Goal: Find specific page/section: Find specific page/section

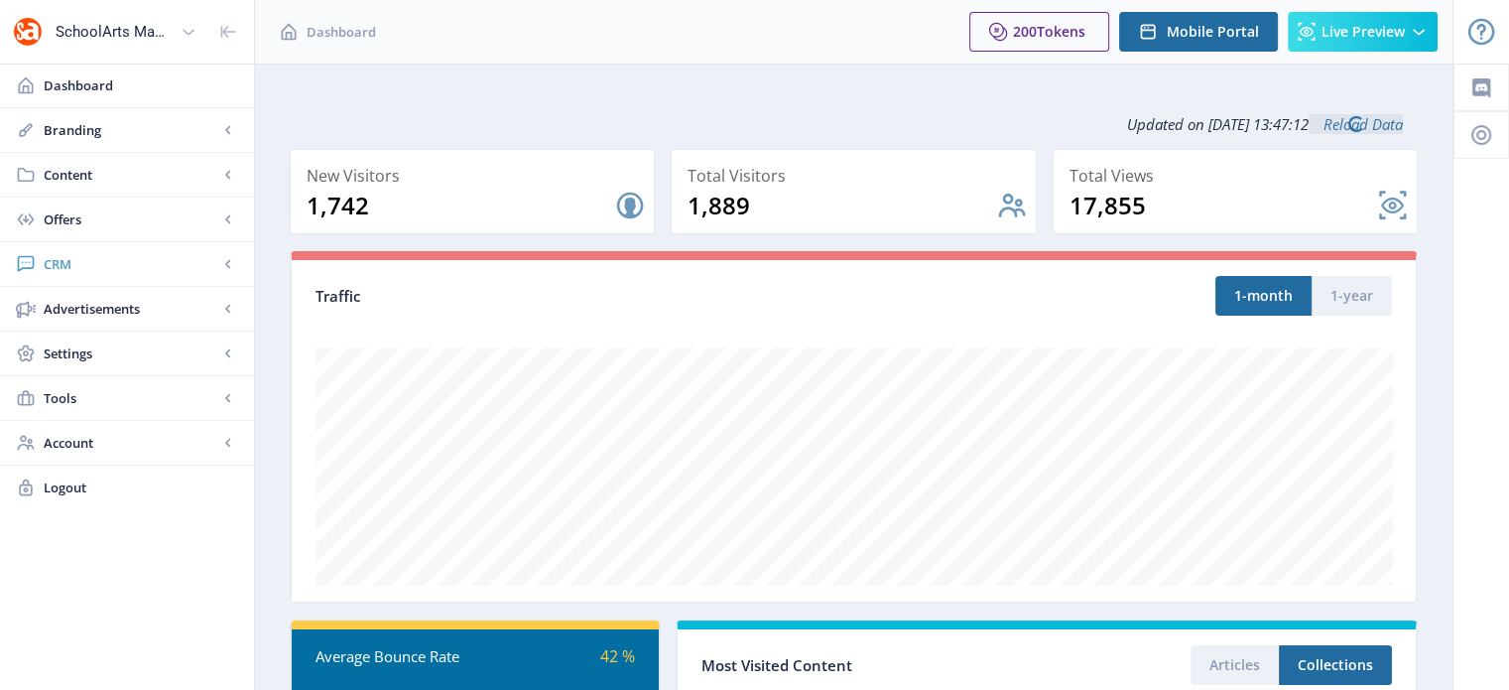
click at [60, 256] on span "CRM" at bounding box center [131, 264] width 175 height 20
click at [107, 300] on span "Readers" at bounding box center [149, 309] width 171 height 20
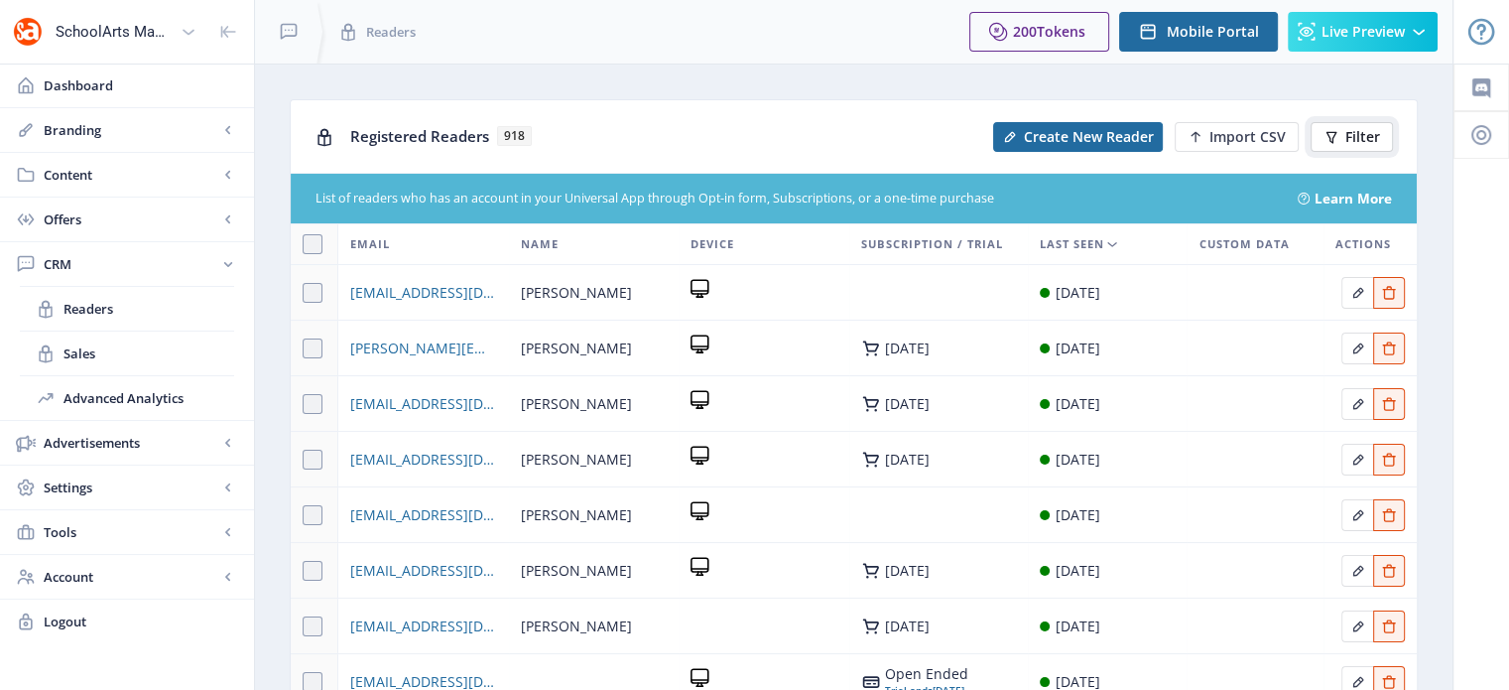
click at [1349, 150] on button "Filter" at bounding box center [1352, 137] width 82 height 30
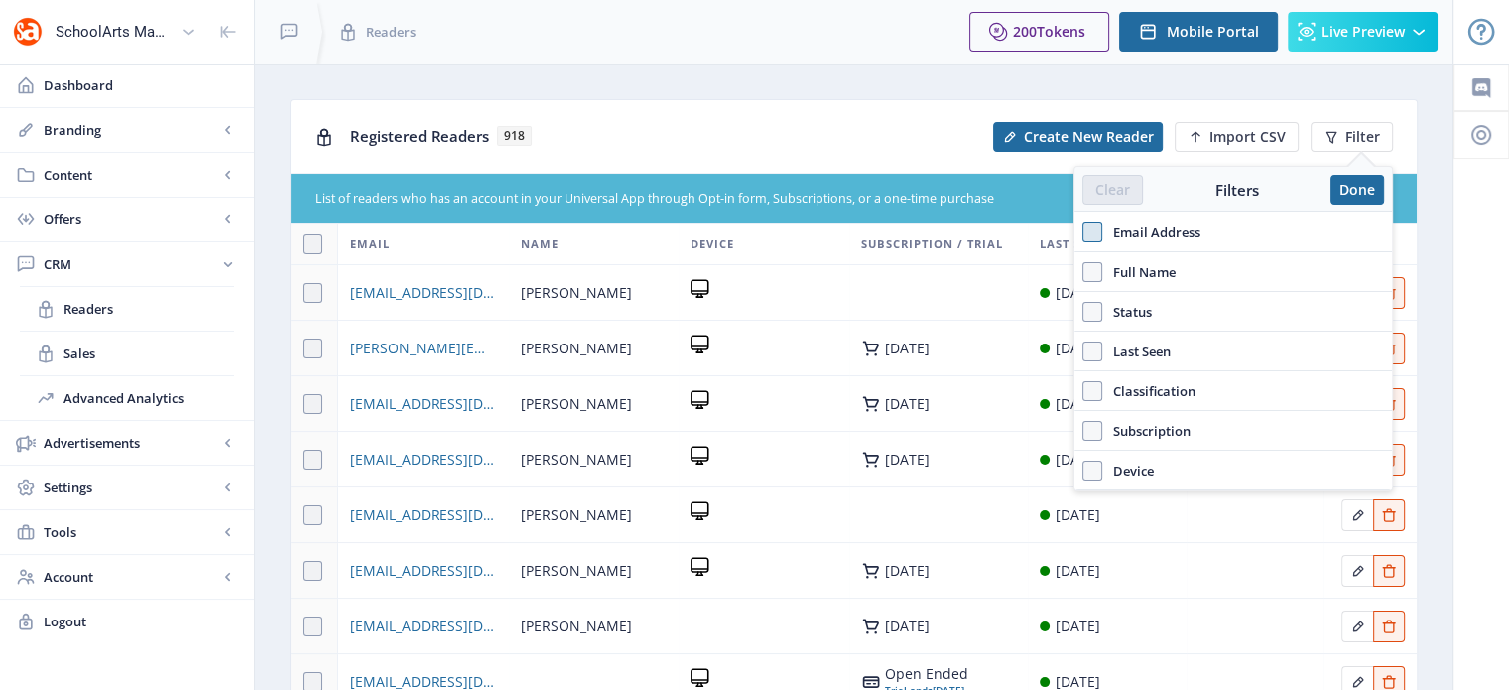
click at [1088, 235] on span at bounding box center [1093, 232] width 20 height 20
click at [1084, 233] on input "Email Address" at bounding box center [1083, 232] width 1 height 1
checkbox input "true"
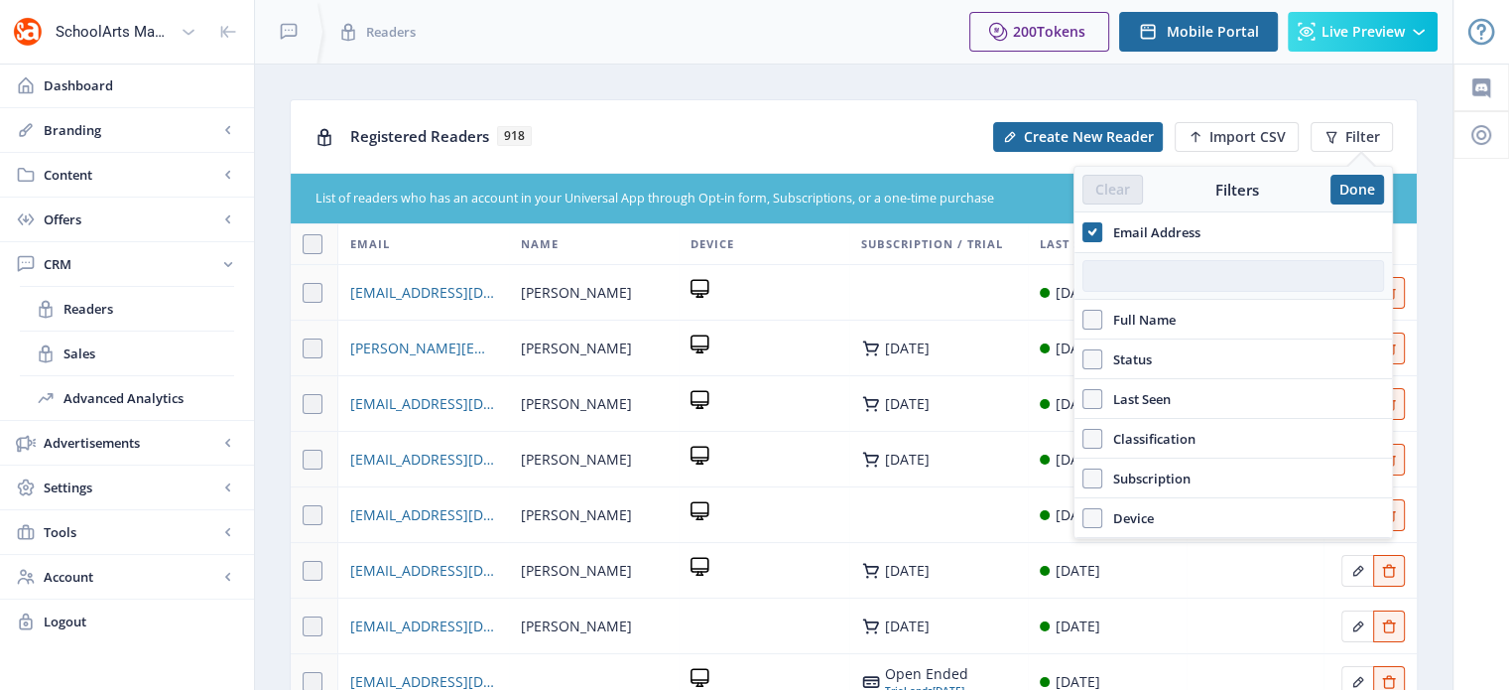
click at [1122, 273] on input "text" at bounding box center [1234, 276] width 302 height 32
paste input "[EMAIL_ADDRESS][DOMAIN_NAME]"
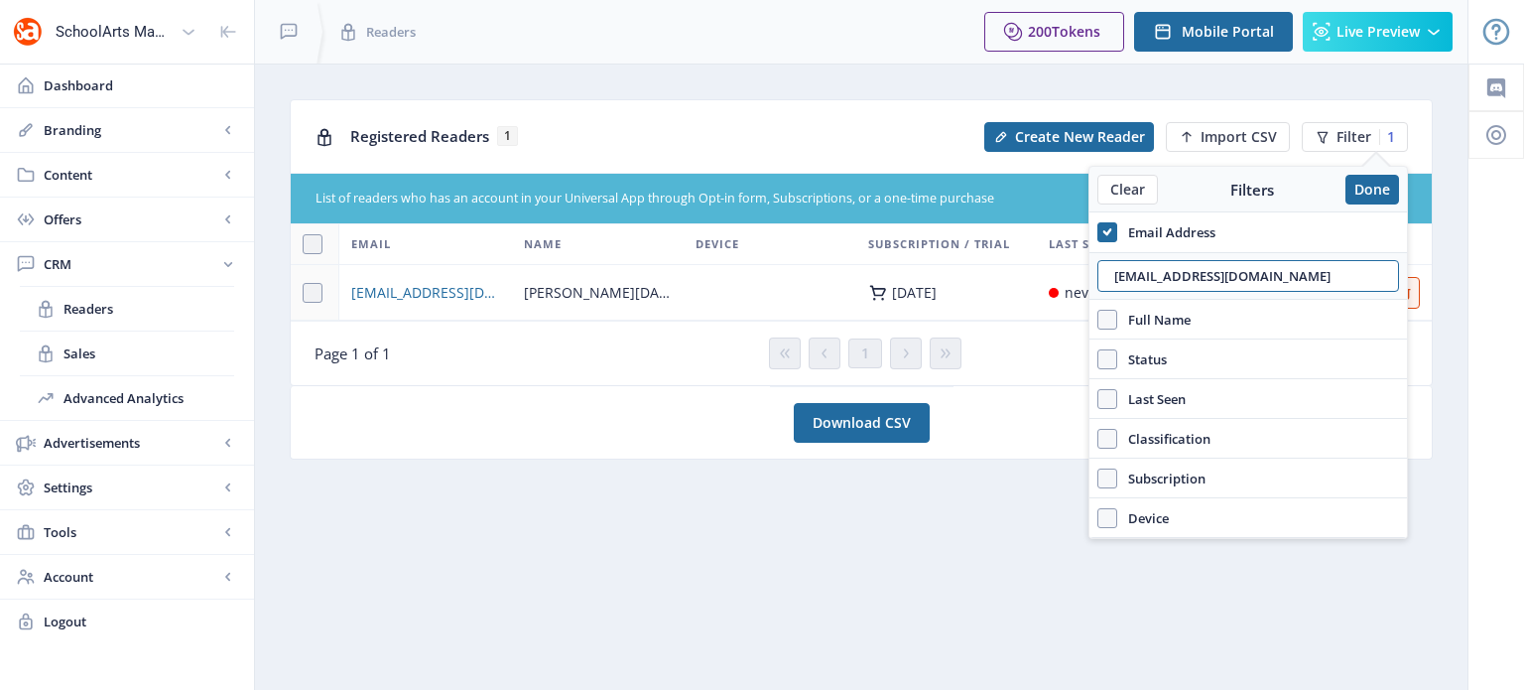
type input "[EMAIL_ADDRESS][DOMAIN_NAME]"
click at [1008, 371] on nb-card-footer "Page 1 of 1 1 Show 10 Records" at bounding box center [861, 352] width 1141 height 64
click at [1359, 186] on button "Done" at bounding box center [1372, 190] width 54 height 30
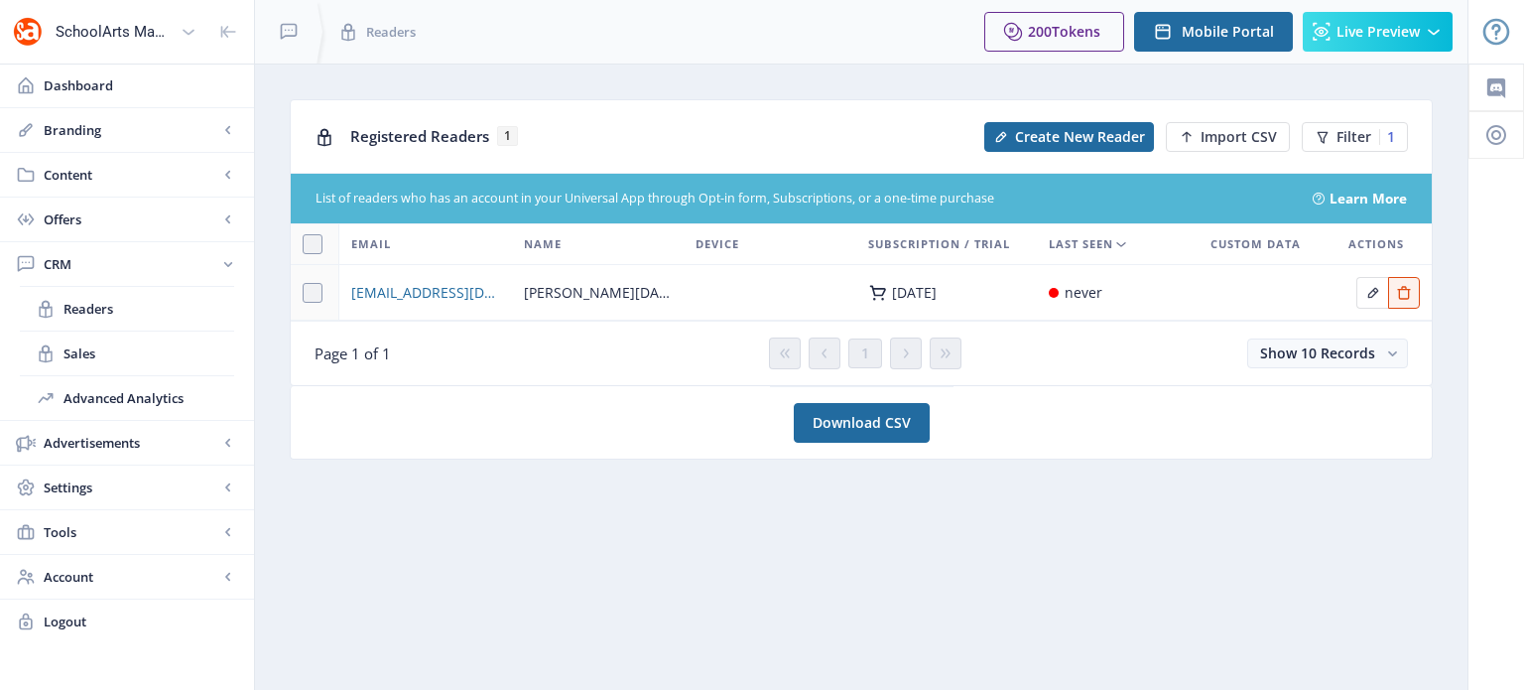
click at [1014, 343] on div "Show 10 Records" at bounding box center [1184, 353] width 446 height 30
